Goal: Information Seeking & Learning: Learn about a topic

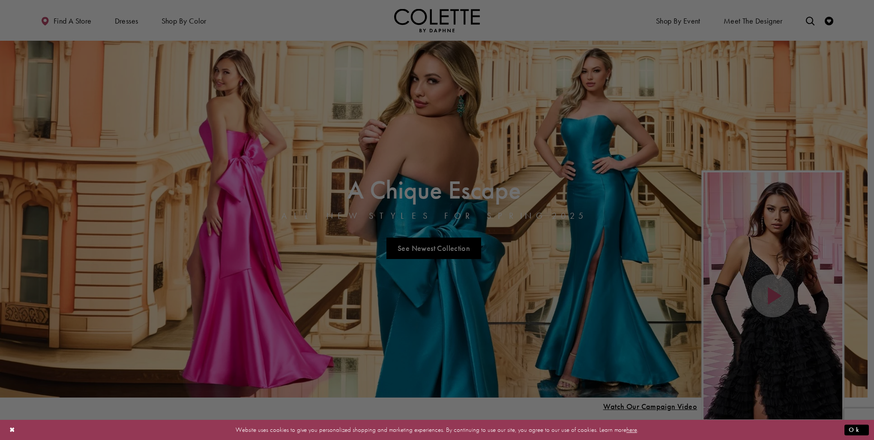
click at [131, 19] on div at bounding box center [441, 222] width 883 height 444
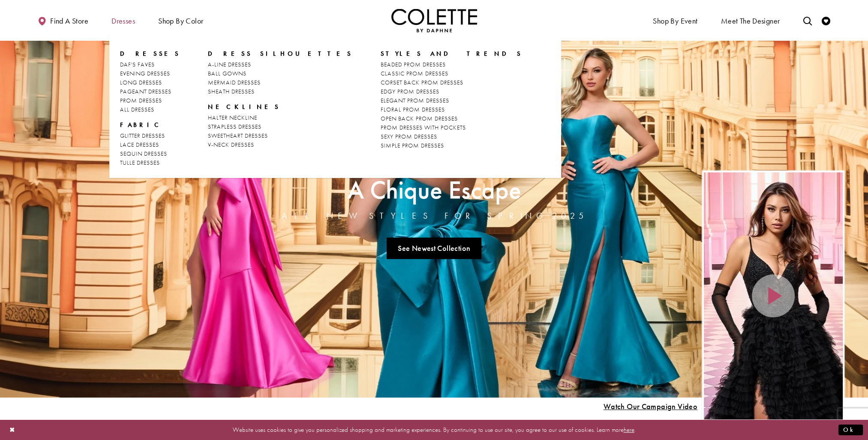
click at [127, 20] on span "Dresses" at bounding box center [123, 21] width 24 height 9
click at [131, 111] on span "ALL DRESSES" at bounding box center [137, 109] width 34 height 8
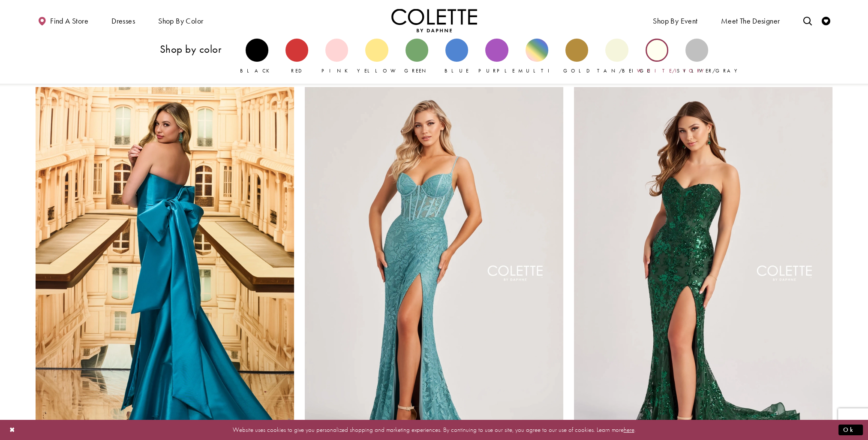
click at [656, 57] on div "Primary block" at bounding box center [656, 50] width 23 height 23
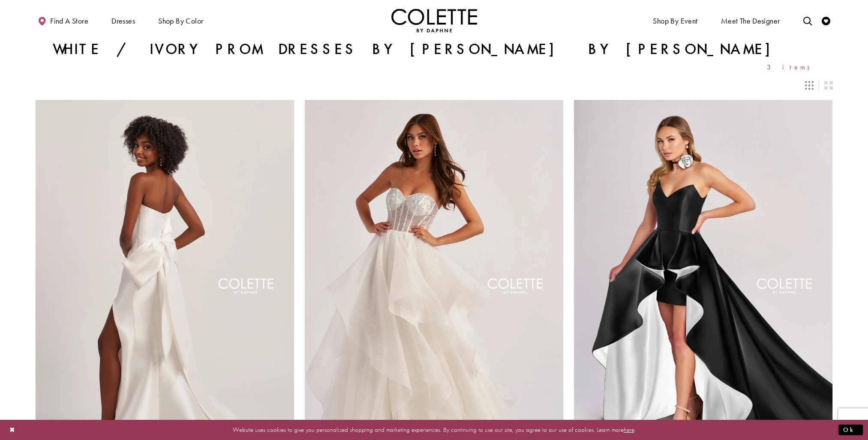
click at [597, 71] on div at bounding box center [434, 80] width 797 height 19
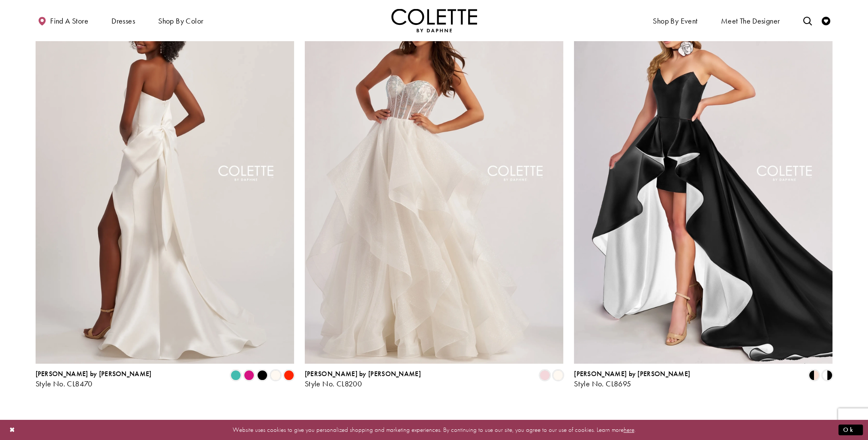
scroll to position [111, 0]
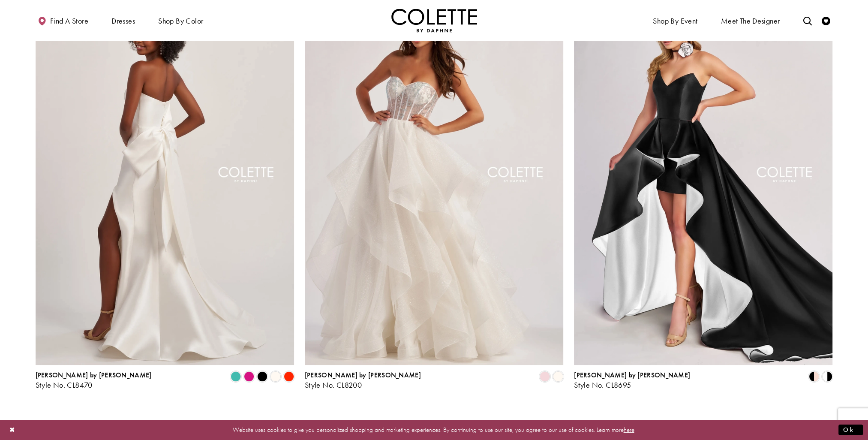
click at [127, 242] on img "Visit Colette by Daphne Style No. CL8470 Page" at bounding box center [165, 176] width 258 height 376
